Goal: Register for event/course

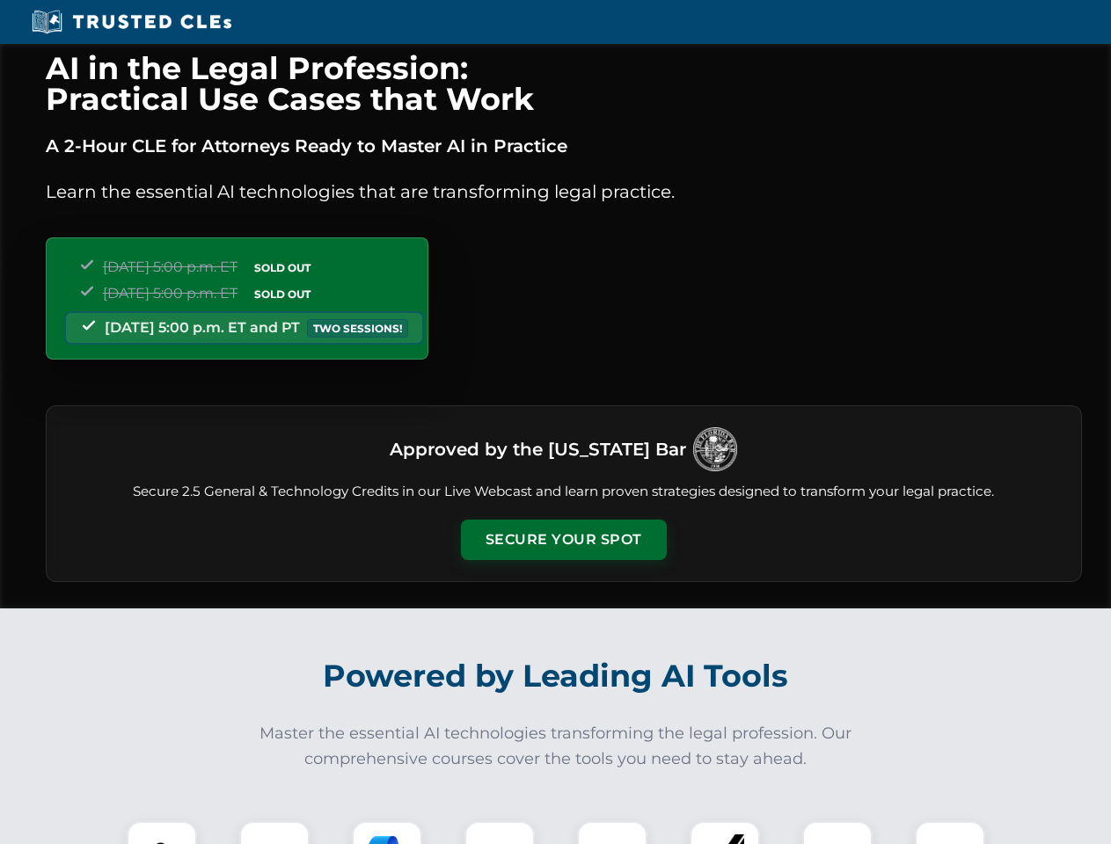
click at [563, 540] on button "Secure Your Spot" at bounding box center [564, 540] width 206 height 40
click at [162, 833] on img at bounding box center [161, 856] width 51 height 51
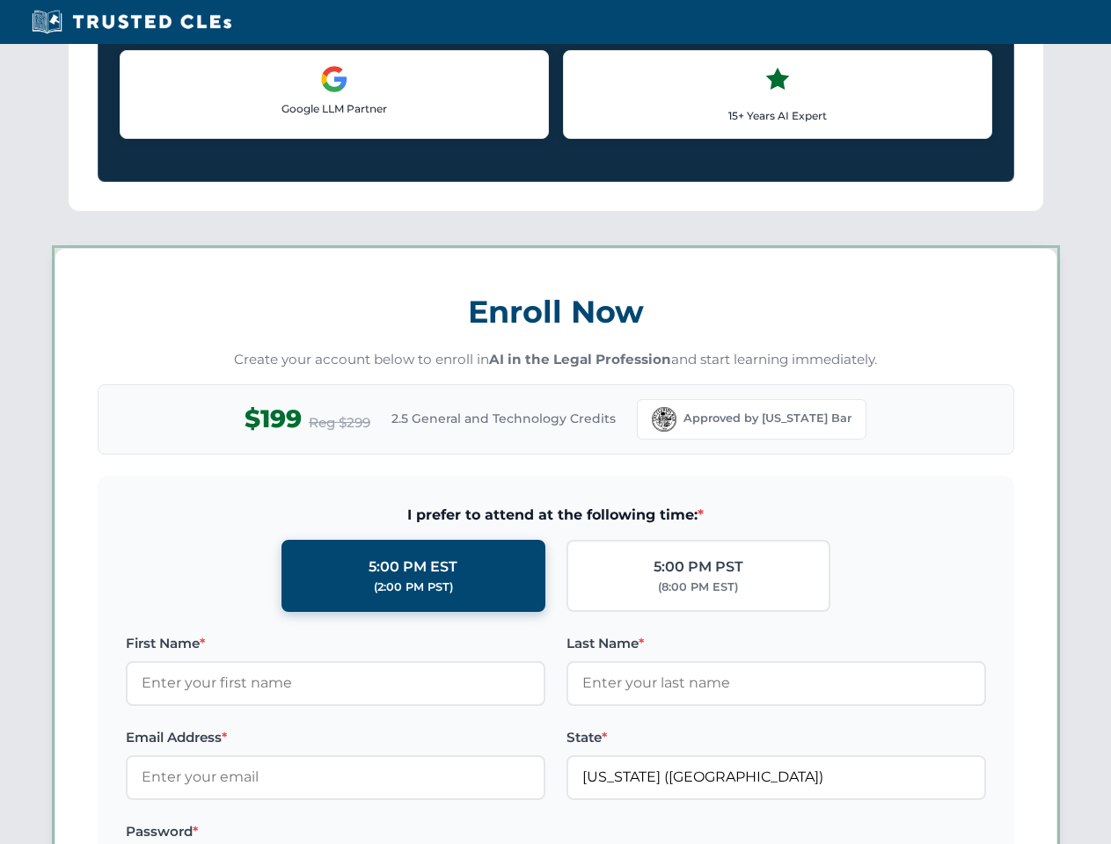
click at [387, 833] on label "Password *" at bounding box center [335, 831] width 419 height 21
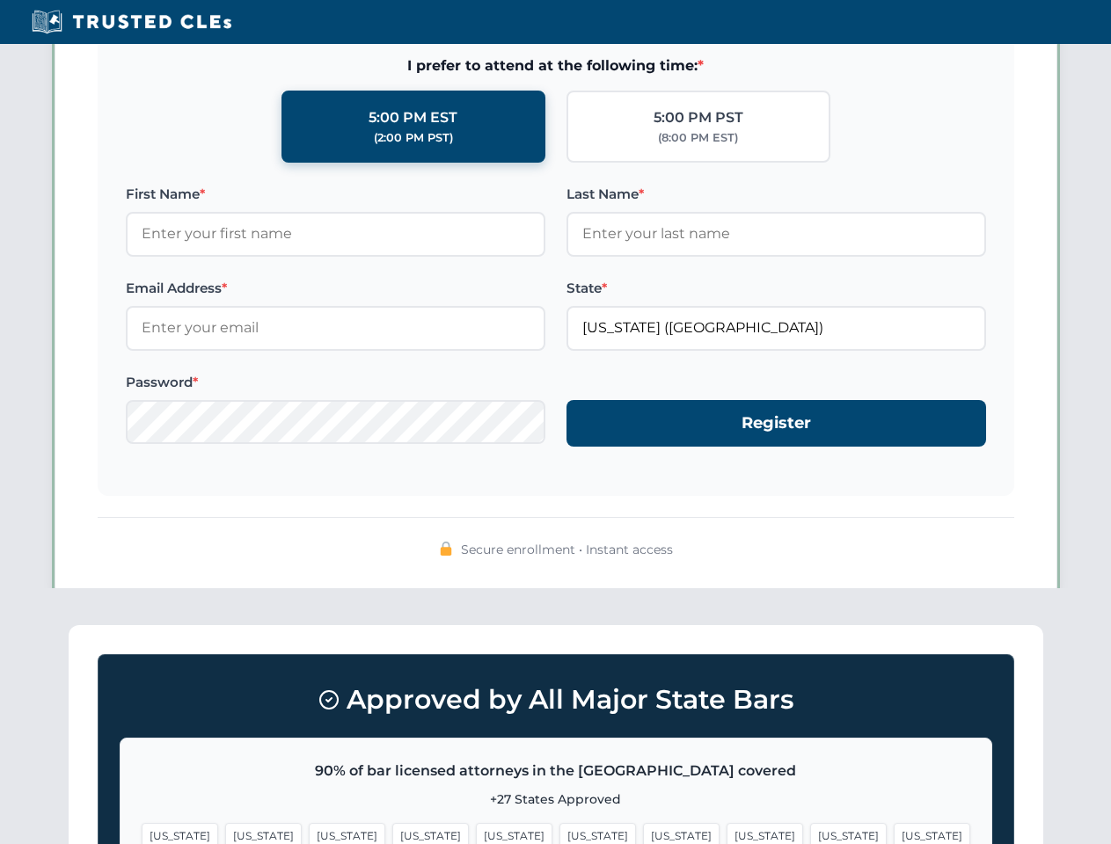
click at [810, 833] on span "[US_STATE]" at bounding box center [848, 835] width 76 height 25
